Goal: Task Accomplishment & Management: Manage account settings

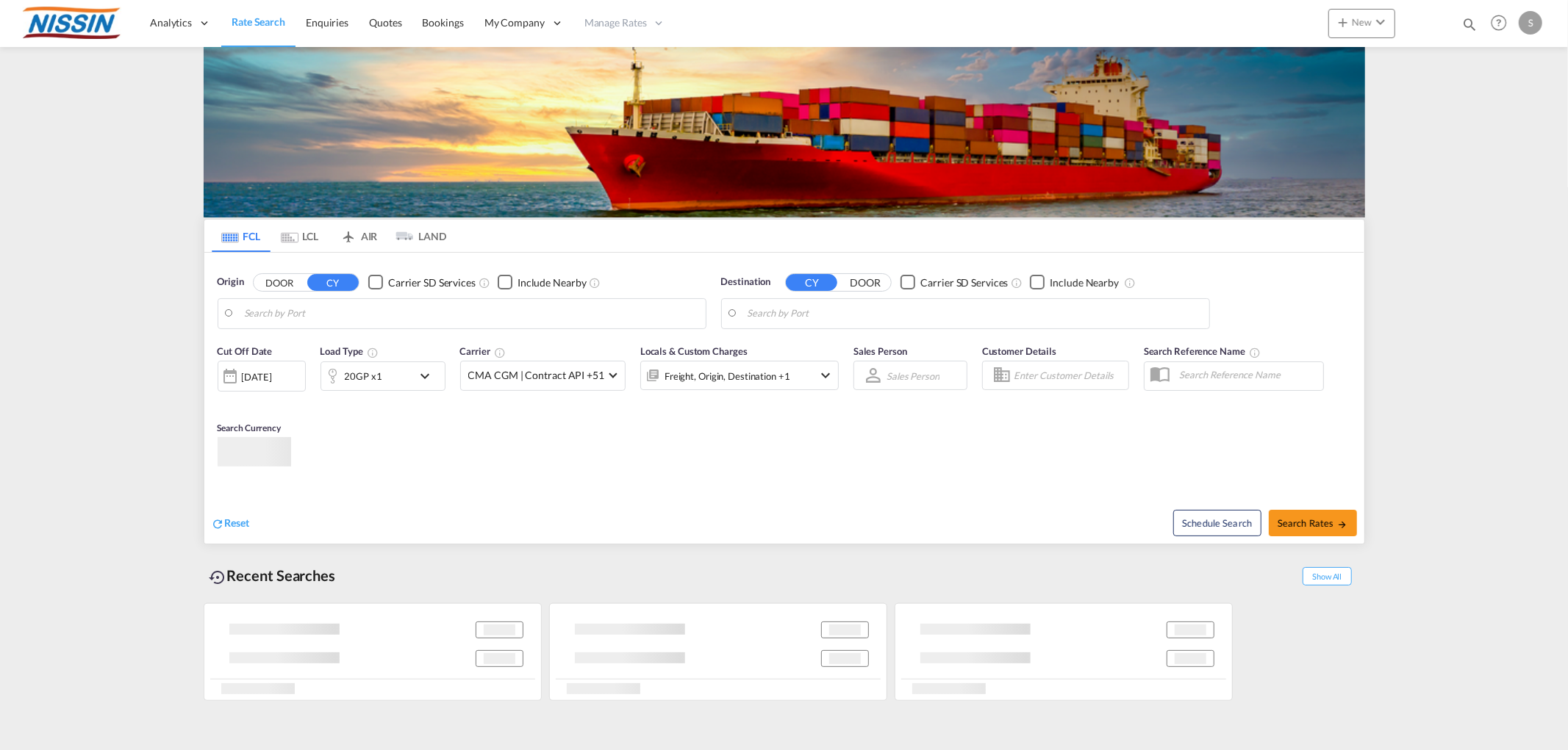
type input "[GEOGRAPHIC_DATA], [GEOGRAPHIC_DATA], USLAX"
type input "[GEOGRAPHIC_DATA], JPTYO"
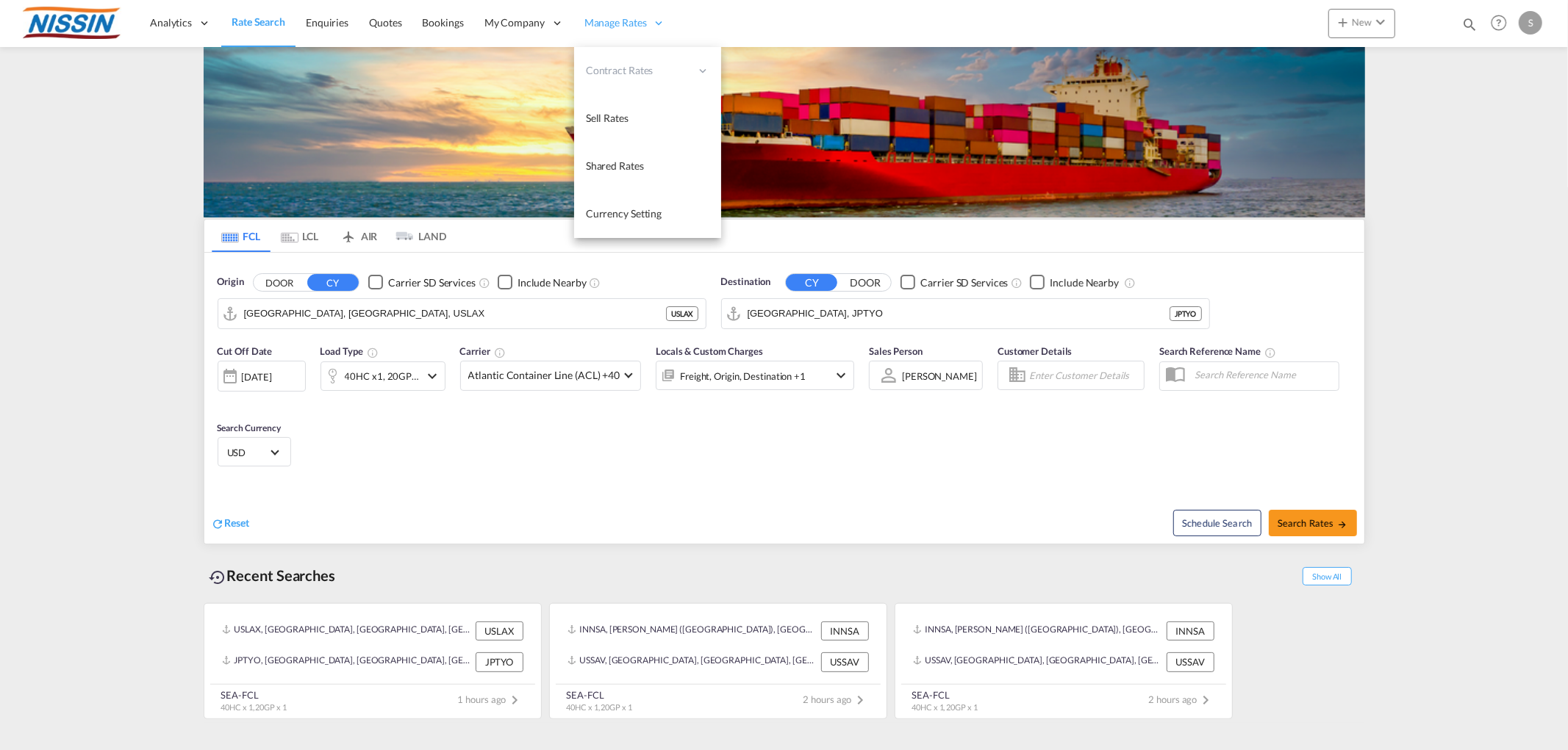
click at [627, 22] on span "Manage Rates" at bounding box center [616, 22] width 62 height 15
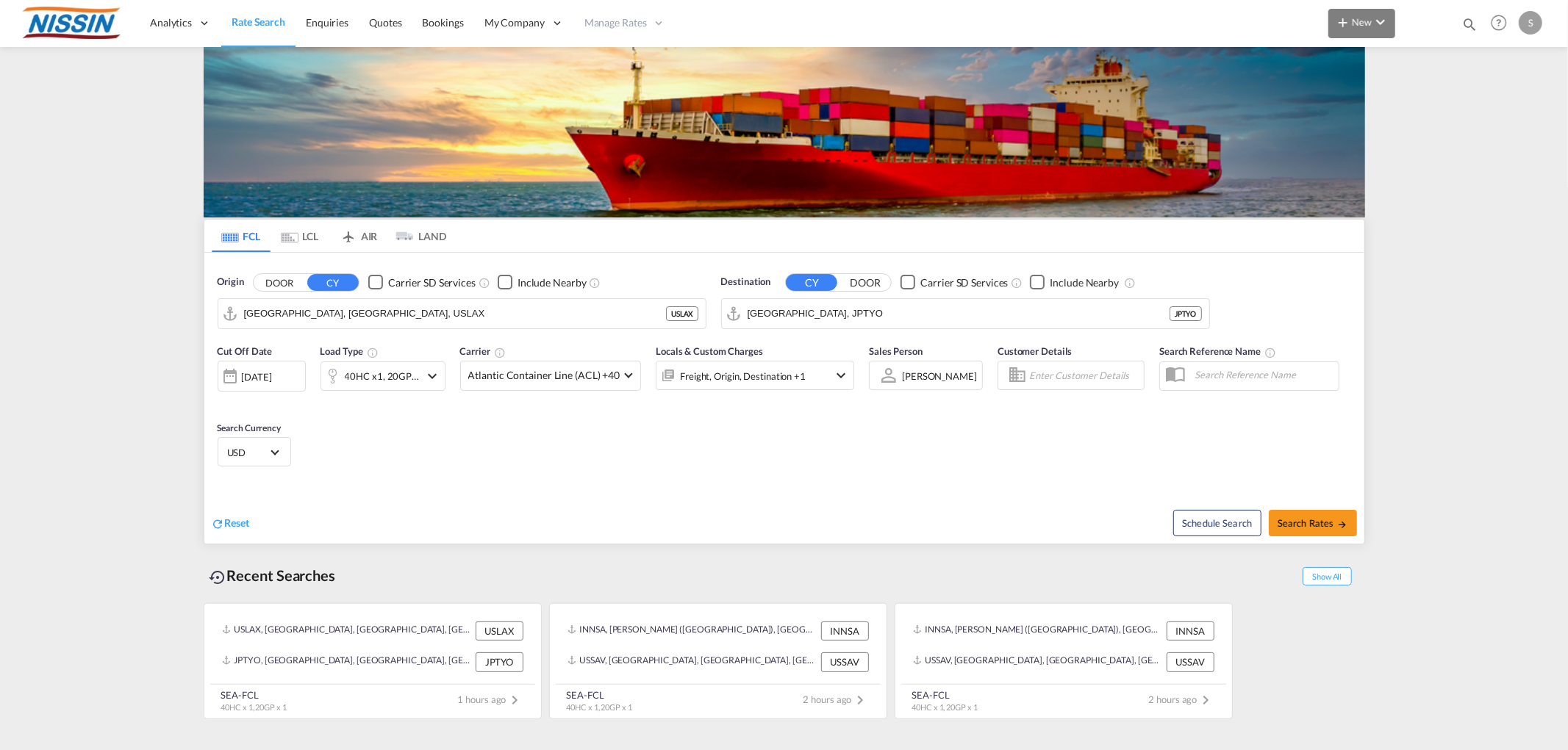
click at [1372, 23] on md-icon "icon-chevron-down" at bounding box center [1381, 22] width 18 height 18
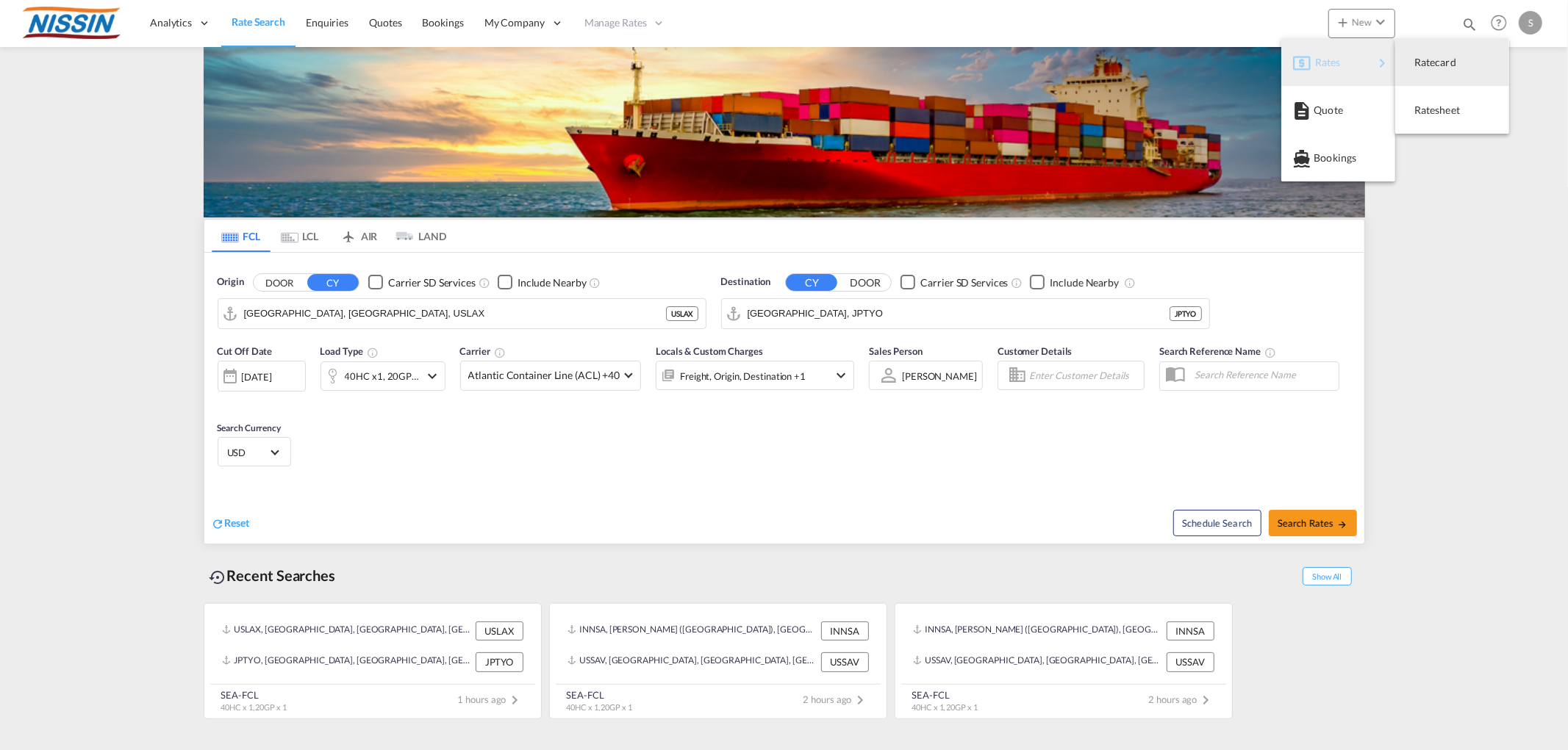
click at [1320, 69] on span "Rates" at bounding box center [1324, 62] width 18 height 29
click at [1431, 66] on span "Ratecard" at bounding box center [1423, 62] width 16 height 29
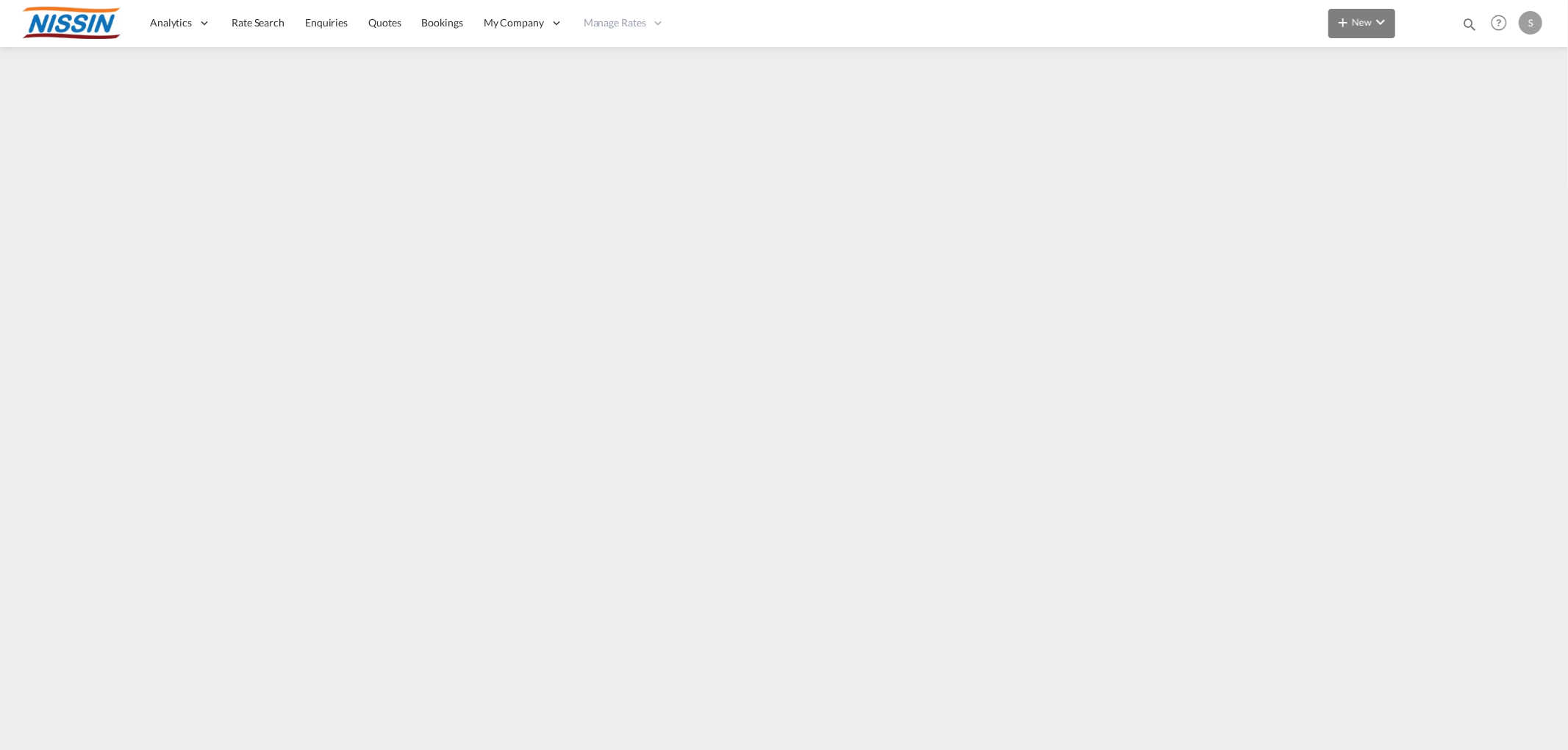
click at [1352, 26] on md-icon "icon-plus 400-fg" at bounding box center [1343, 22] width 18 height 18
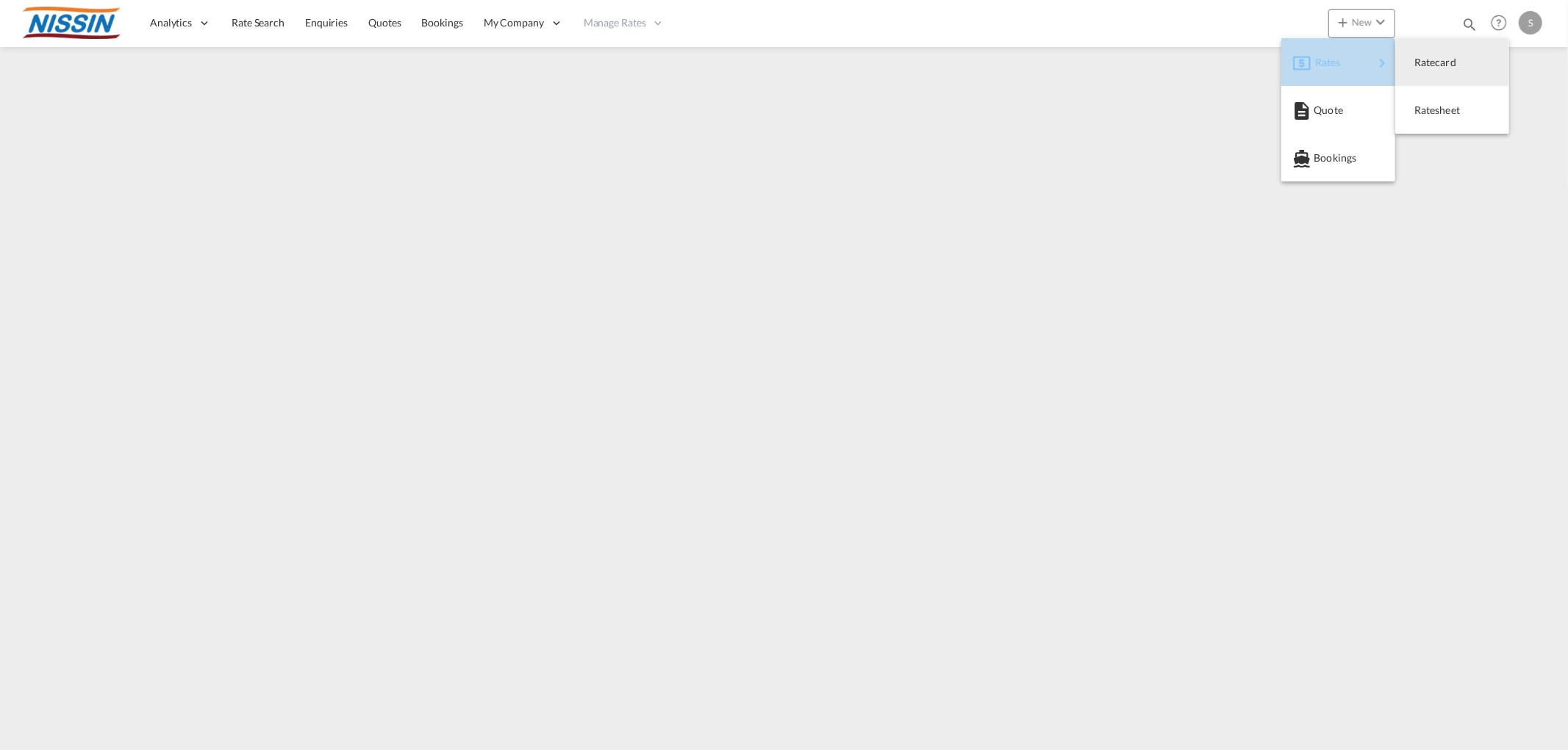
click at [1333, 65] on span "Rates" at bounding box center [1324, 62] width 18 height 29
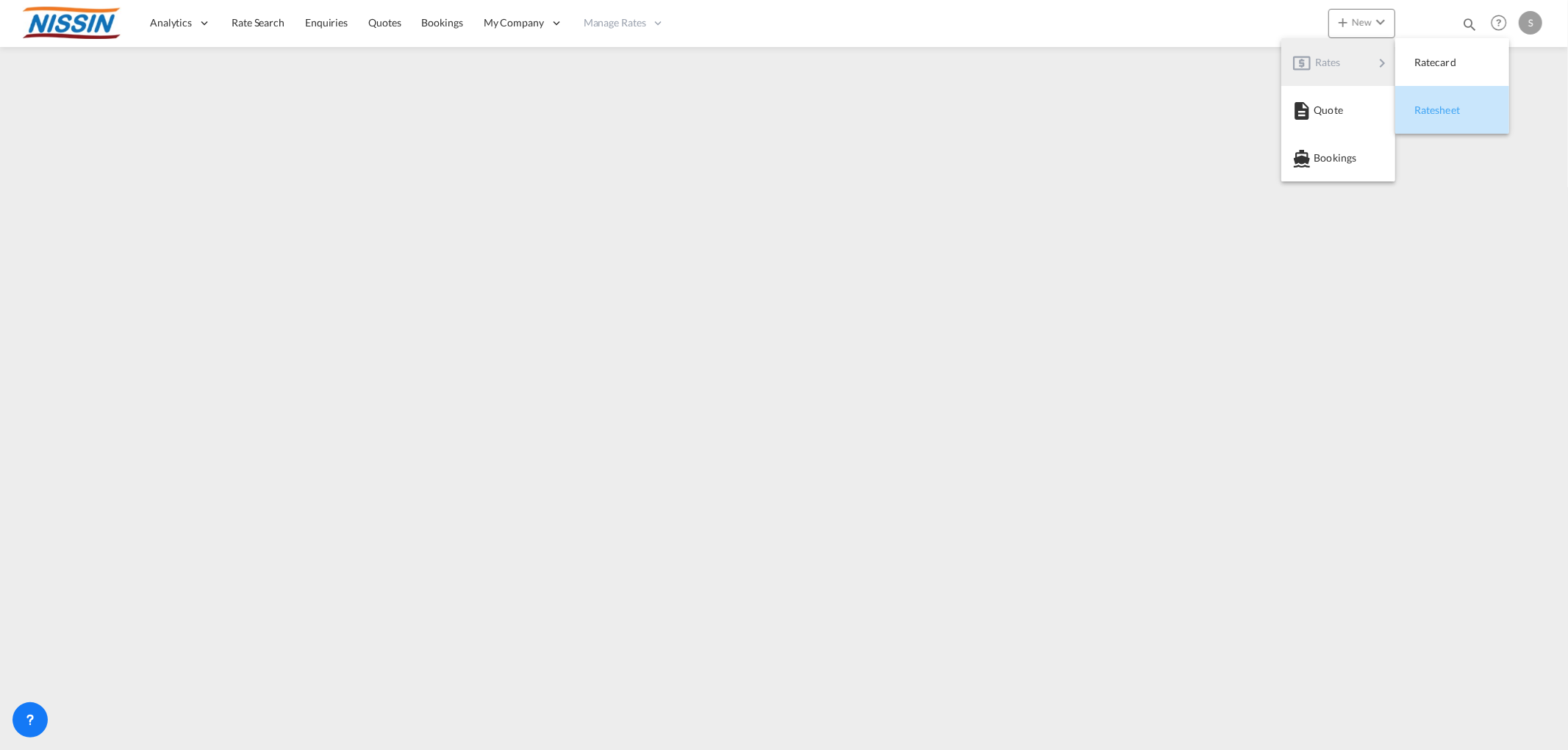
click at [1423, 116] on span "Ratesheet" at bounding box center [1423, 110] width 16 height 29
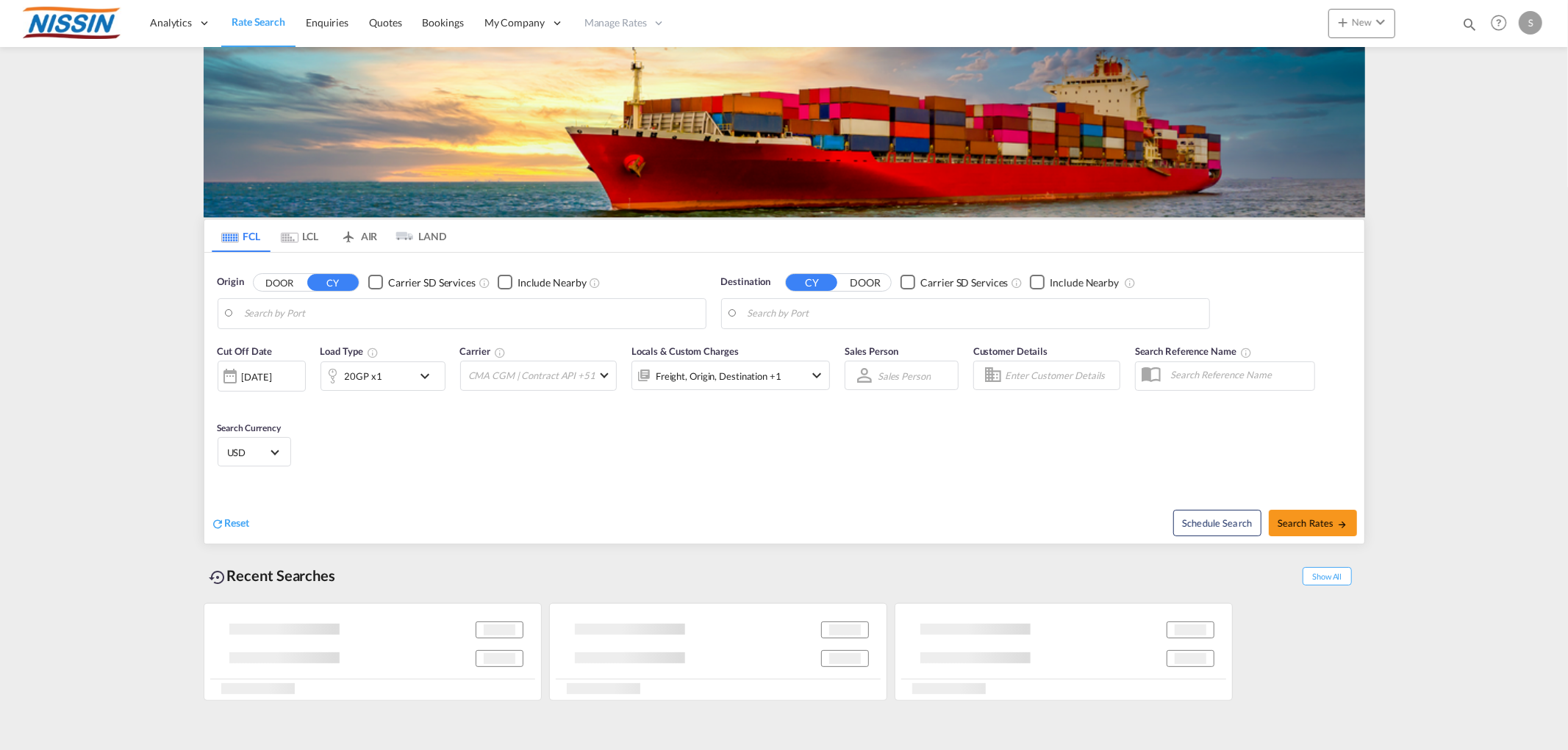
type input "[GEOGRAPHIC_DATA], [GEOGRAPHIC_DATA], USLAX"
type input "[GEOGRAPHIC_DATA], JPTYO"
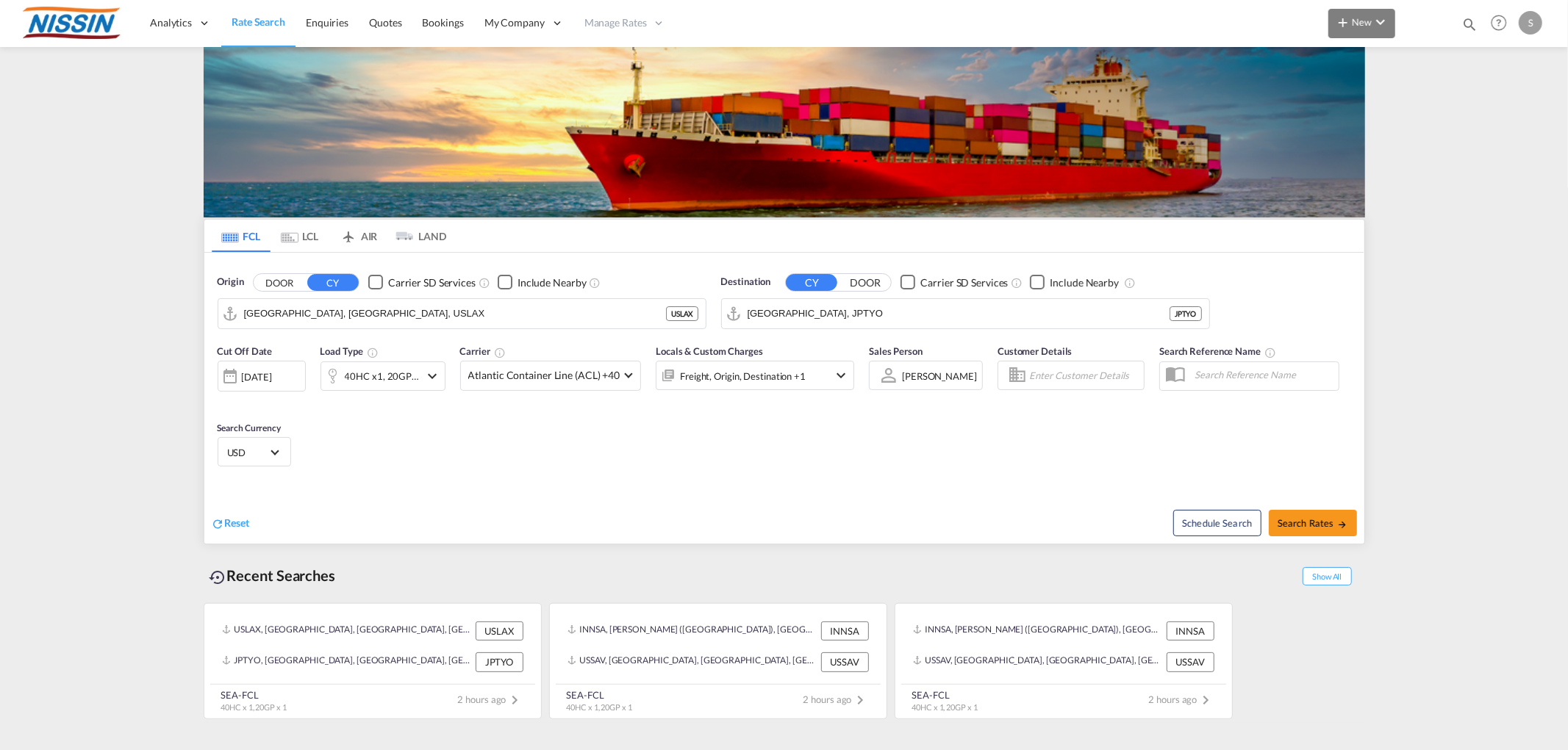
click at [1369, 15] on button "New" at bounding box center [1361, 23] width 67 height 29
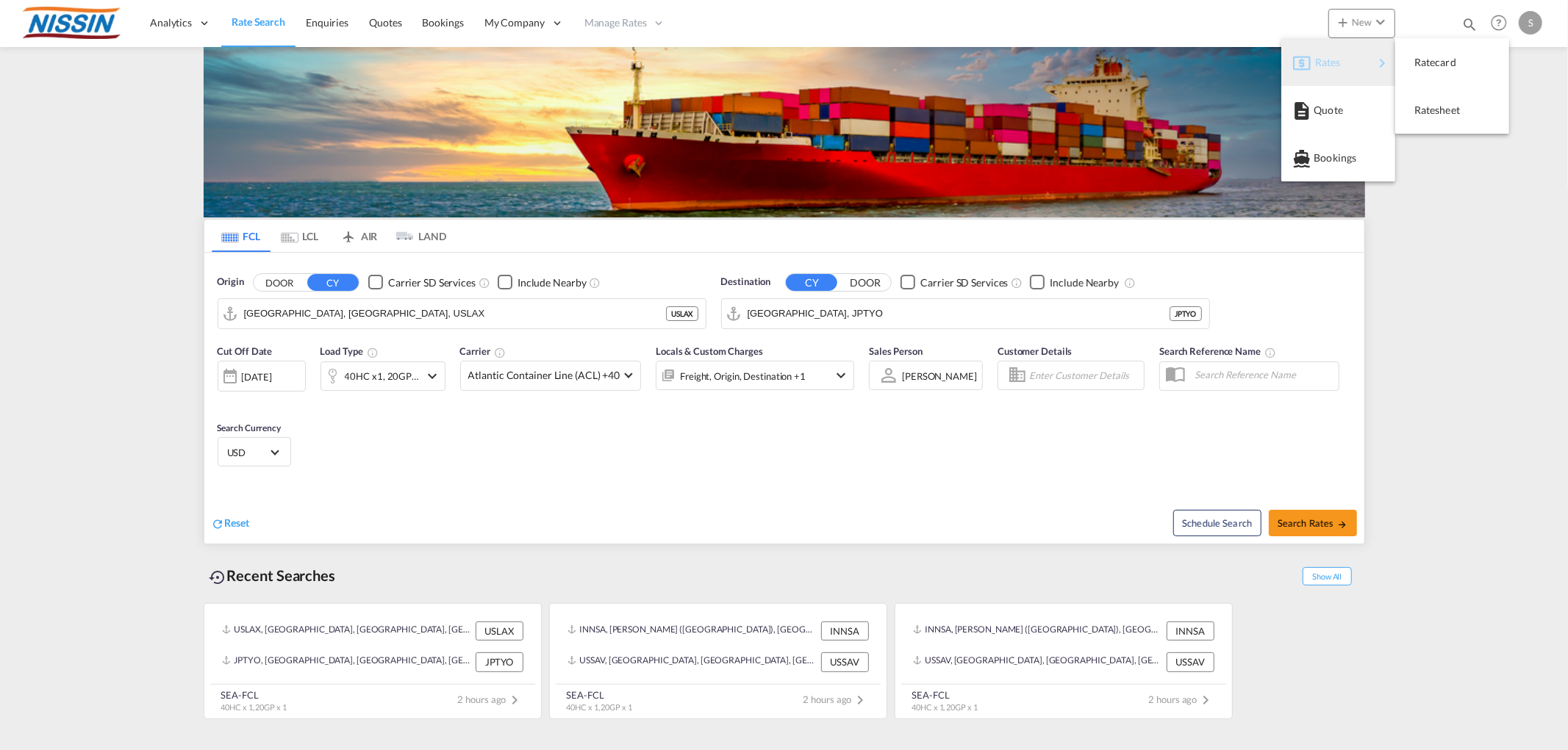
click at [1342, 56] on div "Rates" at bounding box center [1344, 62] width 59 height 37
click at [1431, 106] on span "Ratesheet" at bounding box center [1423, 110] width 16 height 29
